Goal: Task Accomplishment & Management: Manage account settings

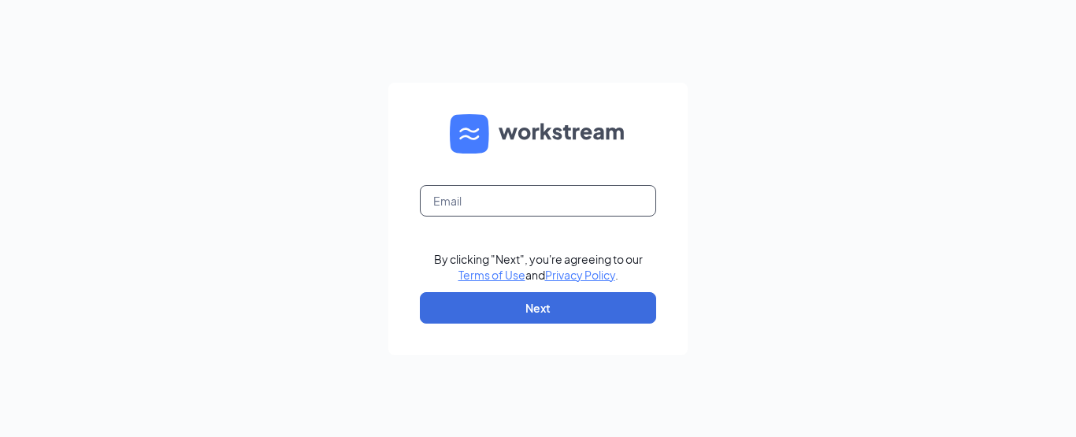
click at [454, 206] on input "text" at bounding box center [538, 201] width 236 height 32
